Goal: Download file/media

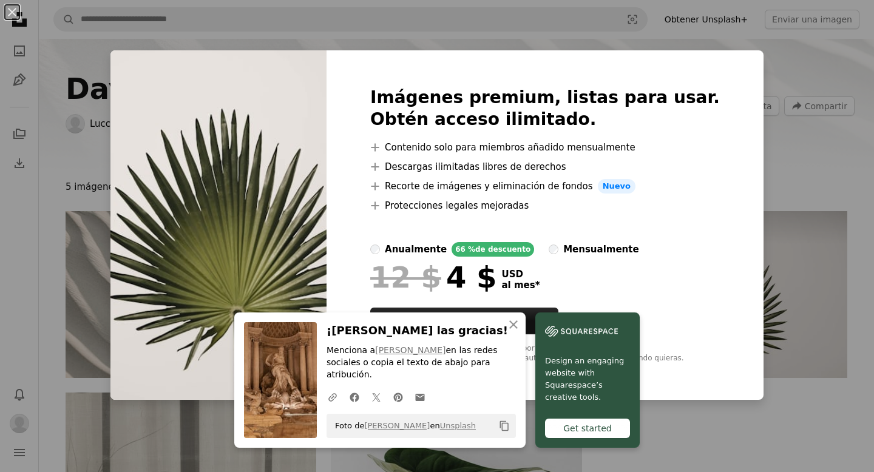
click at [662, 38] on div "An X shape An X shape Cerrar ¡Dale las gracias! Menciona a [PERSON_NAME] en las…" at bounding box center [437, 236] width 874 height 472
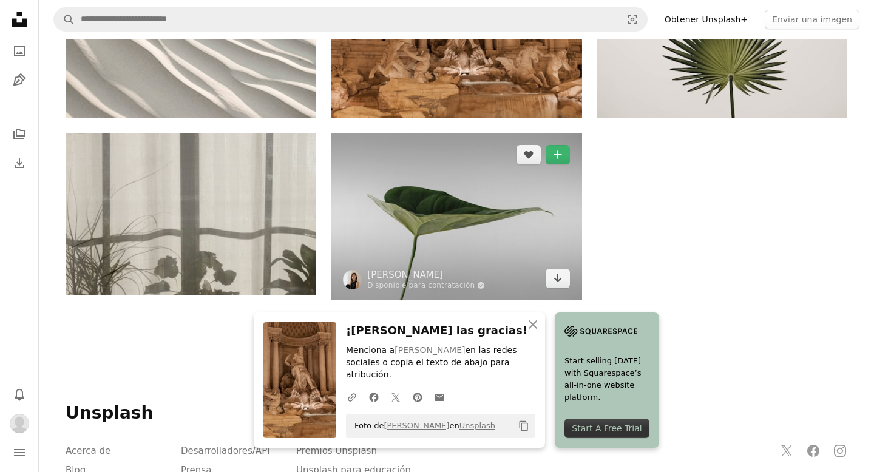
scroll to position [263, 0]
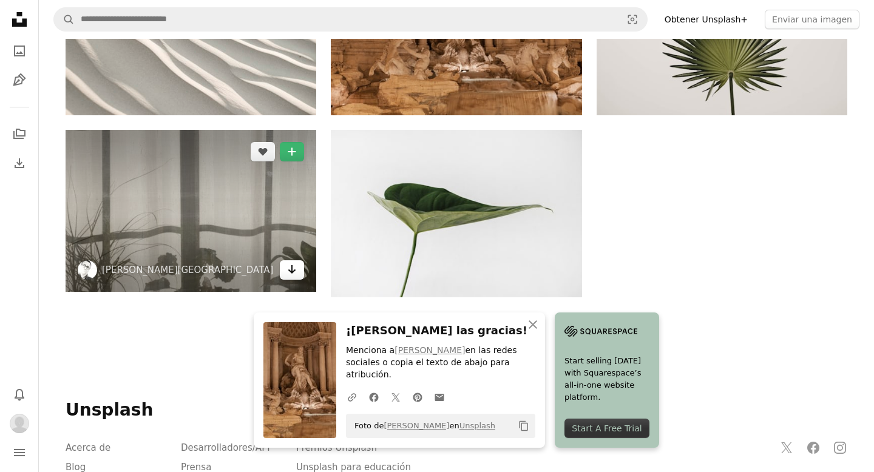
click at [296, 272] on icon "Arrow pointing down" at bounding box center [292, 269] width 10 height 15
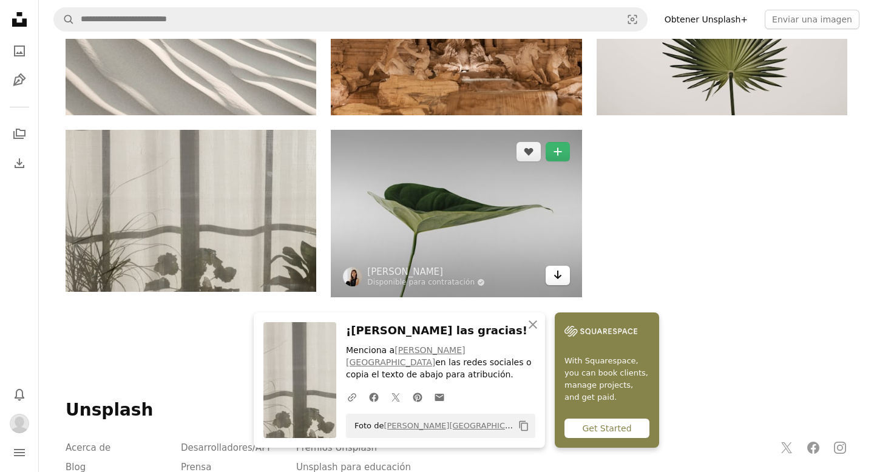
click at [553, 281] on icon "Arrow pointing down" at bounding box center [558, 275] width 10 height 15
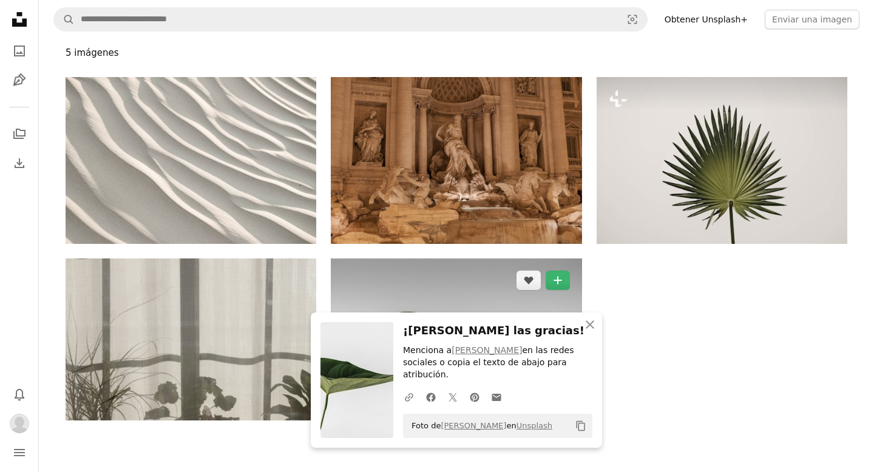
scroll to position [86, 0]
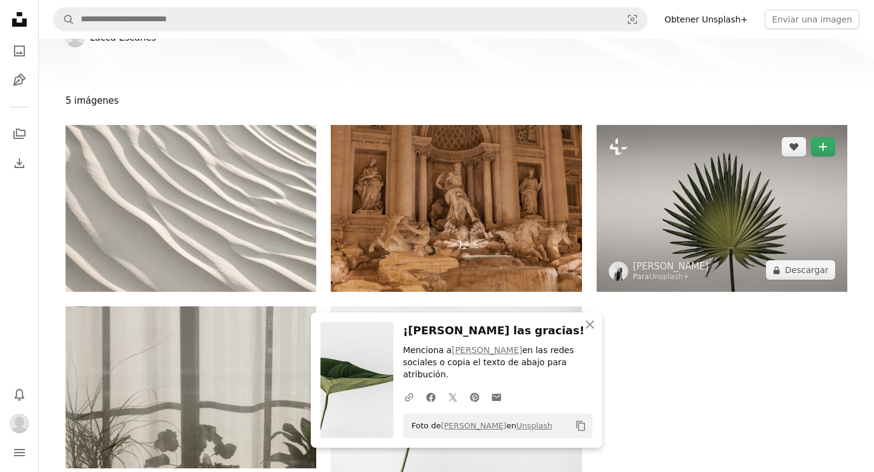
click at [818, 147] on button "A plus sign" at bounding box center [823, 146] width 24 height 19
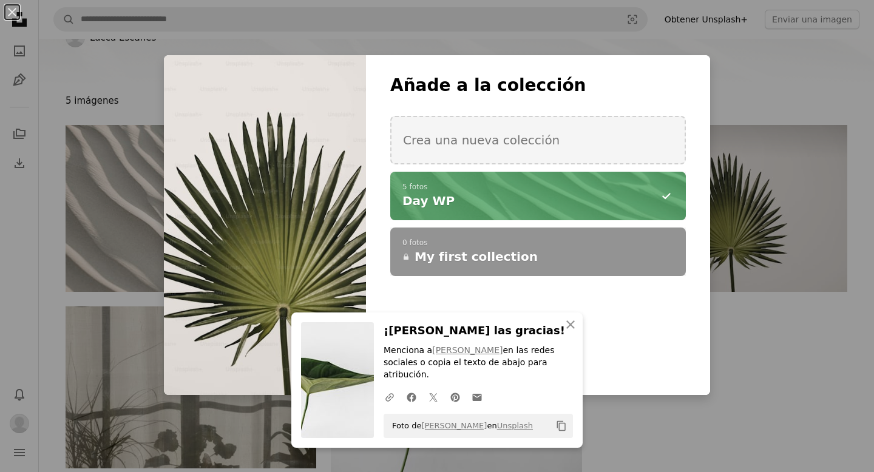
click at [534, 187] on p "5 fotos" at bounding box center [537, 188] width 271 height 10
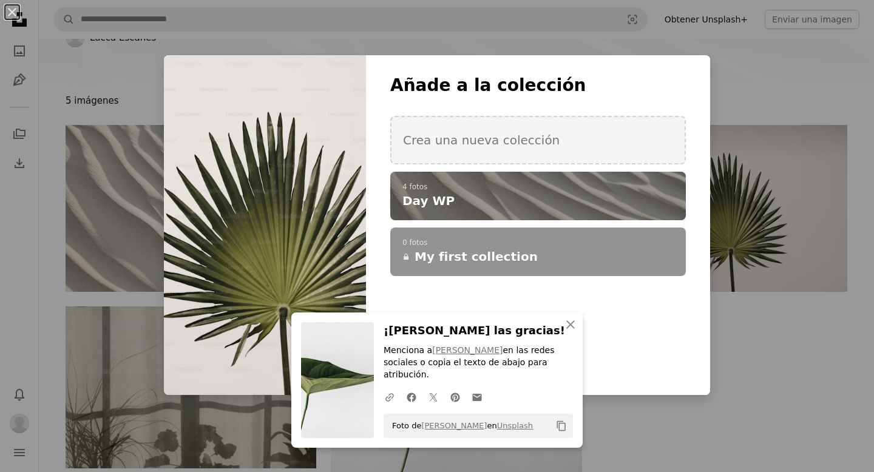
click at [759, 329] on div "An X shape An X shape Cerrar ¡Dale las gracias! Menciona a [PERSON_NAME] en las…" at bounding box center [437, 236] width 874 height 472
